Goal: Transaction & Acquisition: Purchase product/service

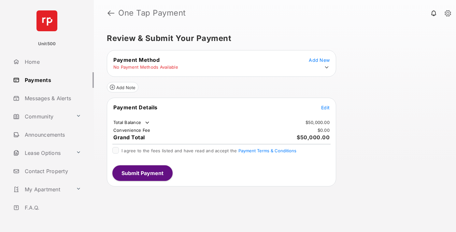
click at [325, 107] on span "Edit" at bounding box center [325, 108] width 8 height 6
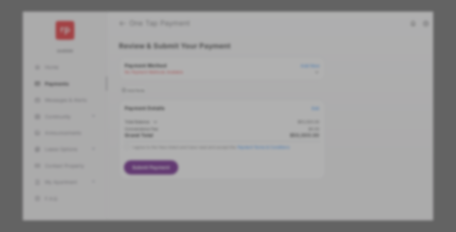
click at [216, 126] on div "Other Amount" at bounding box center [215, 131] width 105 height 11
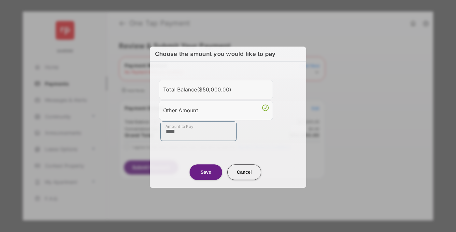
type input "****"
click at [206, 171] on button "Save" at bounding box center [205, 172] width 33 height 16
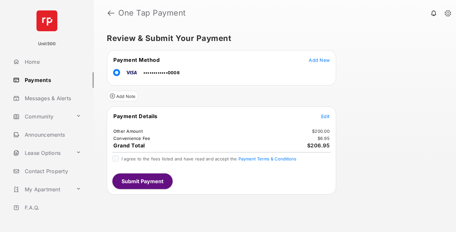
click at [325, 116] on span "Edit" at bounding box center [325, 117] width 8 height 6
click at [142, 181] on button "Submit Payment" at bounding box center [142, 181] width 60 height 16
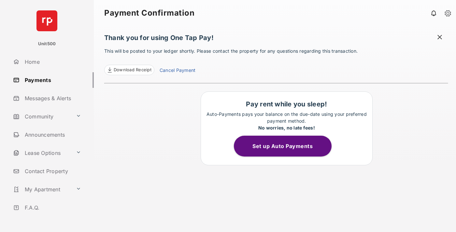
click at [439, 38] on span at bounding box center [439, 38] width 7 height 8
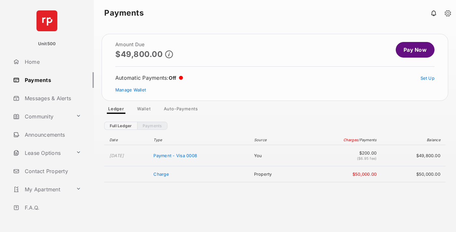
click at [130, 90] on link "Manage Wallet" at bounding box center [130, 89] width 31 height 5
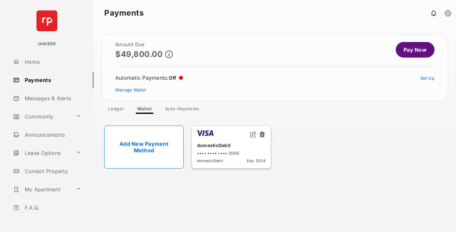
click at [262, 135] on button at bounding box center [262, 134] width 7 height 7
